Goal: Task Accomplishment & Management: Manage account settings

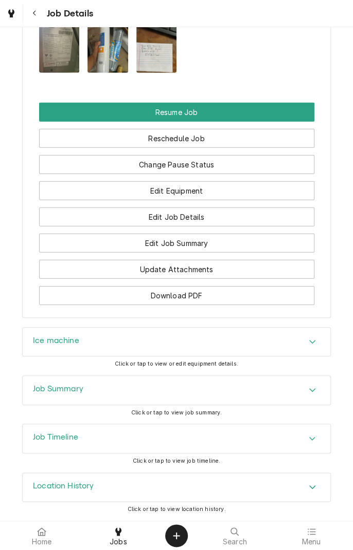
scroll to position [802, 0]
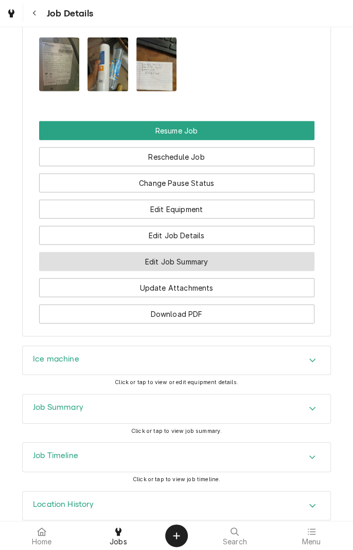
click at [246, 271] on button "Edit Job Summary" at bounding box center [176, 261] width 275 height 19
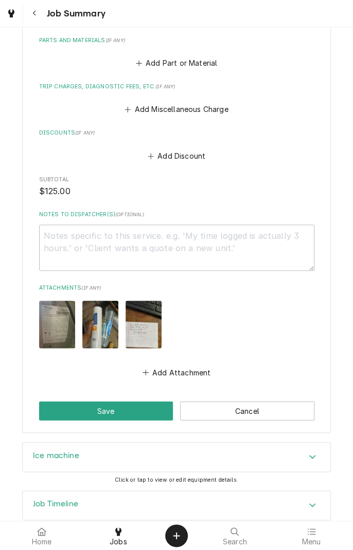
scroll to position [449, 0]
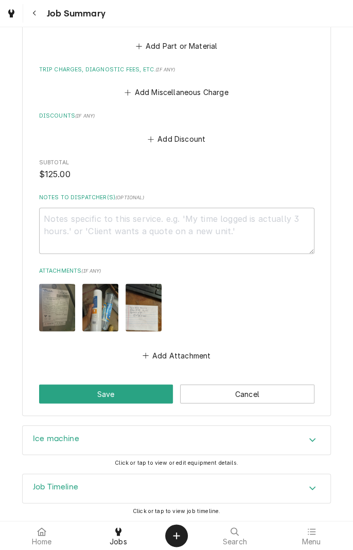
click at [312, 491] on div "Accordion Header" at bounding box center [311, 489] width 15 height 12
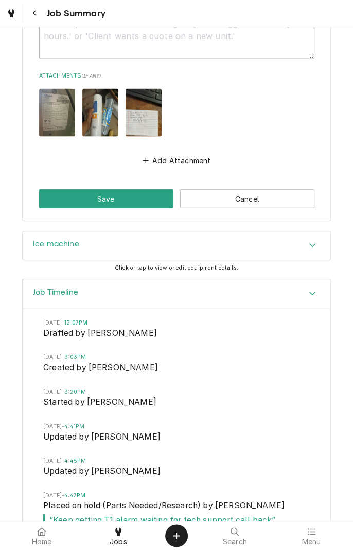
scroll to position [729, 0]
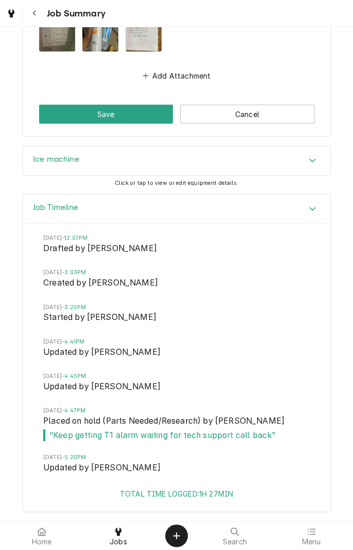
click at [264, 436] on span "“ Keep getting T1 alarm waiting for tech support call back ”" at bounding box center [176, 436] width 266 height 12
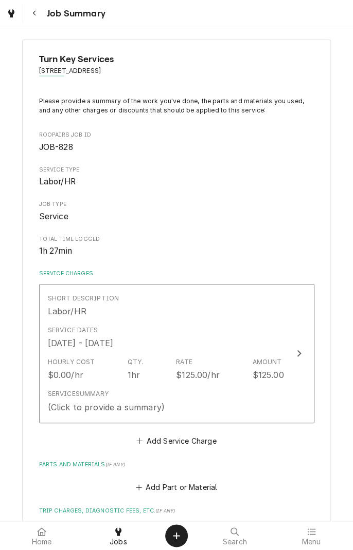
scroll to position [0, 0]
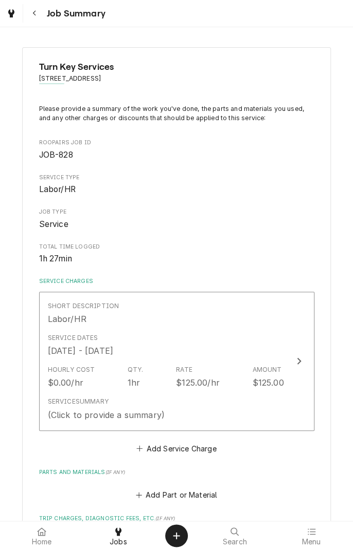
click at [43, 18] on button "Navigate back" at bounding box center [34, 13] width 19 height 19
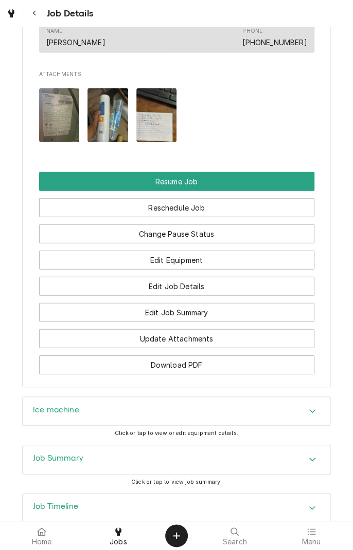
scroll to position [749, 0]
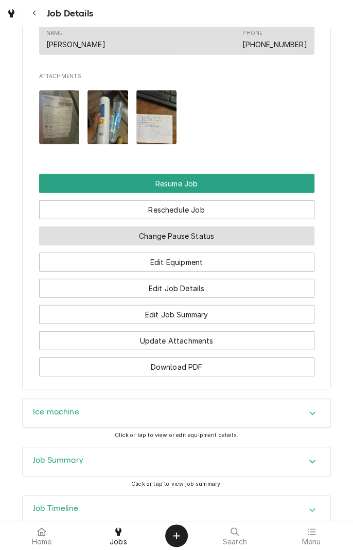
click at [243, 246] on button "Change Pause Status" at bounding box center [176, 236] width 275 height 19
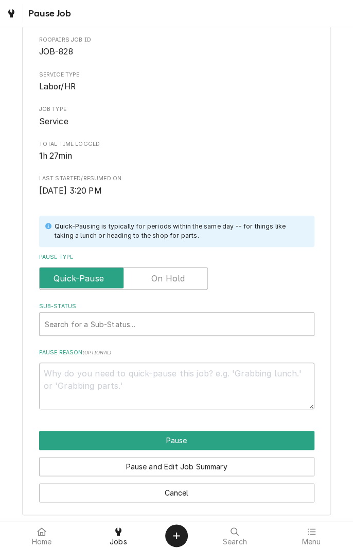
scroll to position [52, 0]
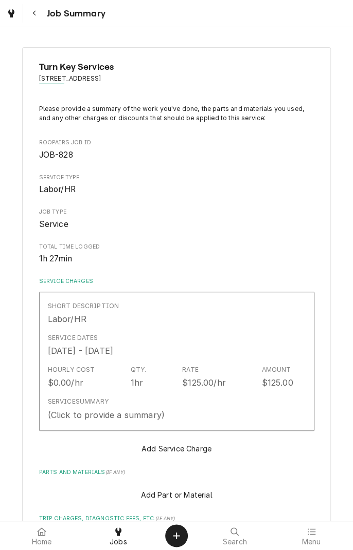
type textarea "x"
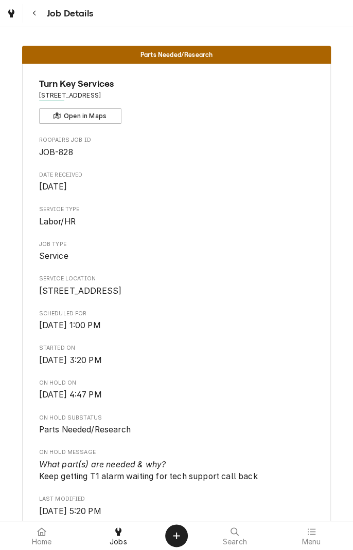
click at [121, 537] on div at bounding box center [118, 532] width 12 height 12
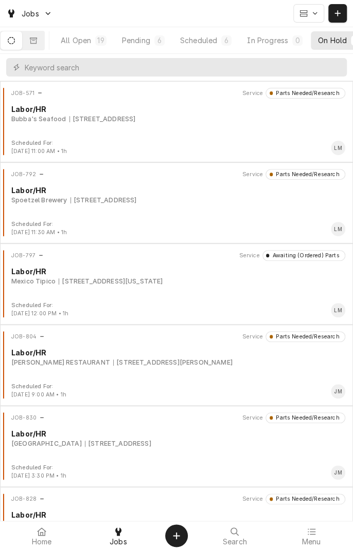
click at [216, 40] on div "Scheduled" at bounding box center [198, 40] width 37 height 11
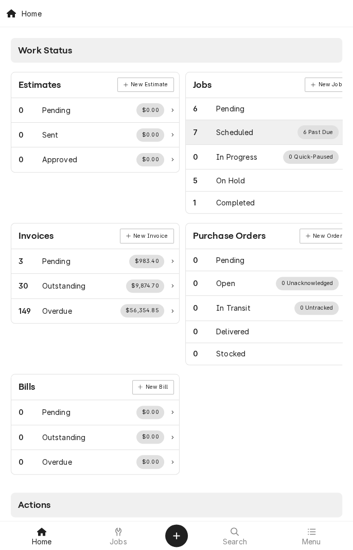
click at [245, 130] on div "Scheduled" at bounding box center [234, 132] width 37 height 11
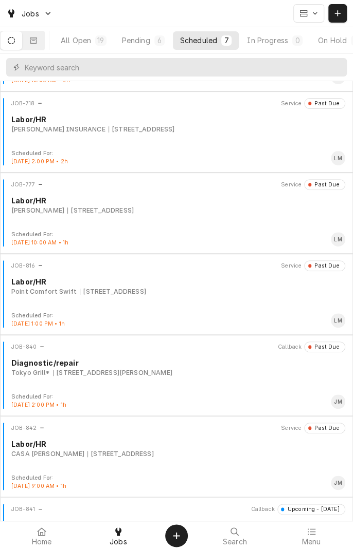
scroll to position [128, 0]
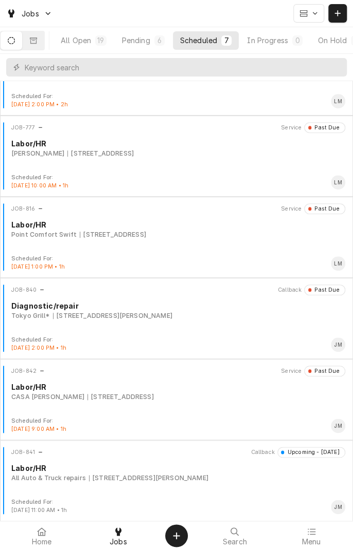
click at [258, 393] on div "CASA OLE 12000 AEROSPACE AVENUE STE 400, HOUSTON, TX 77034" at bounding box center [178, 397] width 334 height 9
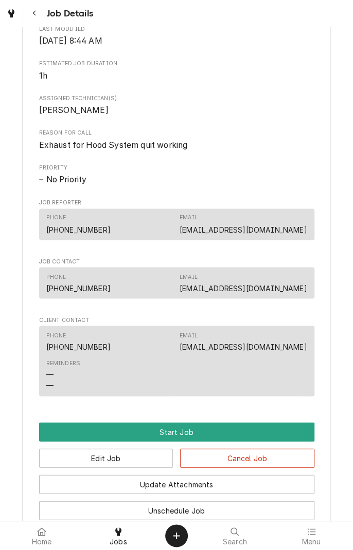
scroll to position [441, 0]
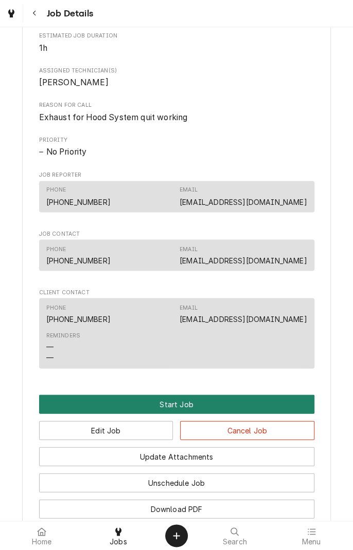
click at [238, 403] on button "Start Job" at bounding box center [176, 404] width 275 height 19
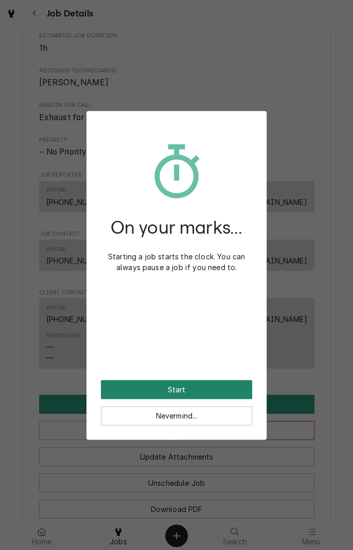
click at [224, 386] on button "Start" at bounding box center [176, 389] width 151 height 19
